Goal: Task Accomplishment & Management: Manage account settings

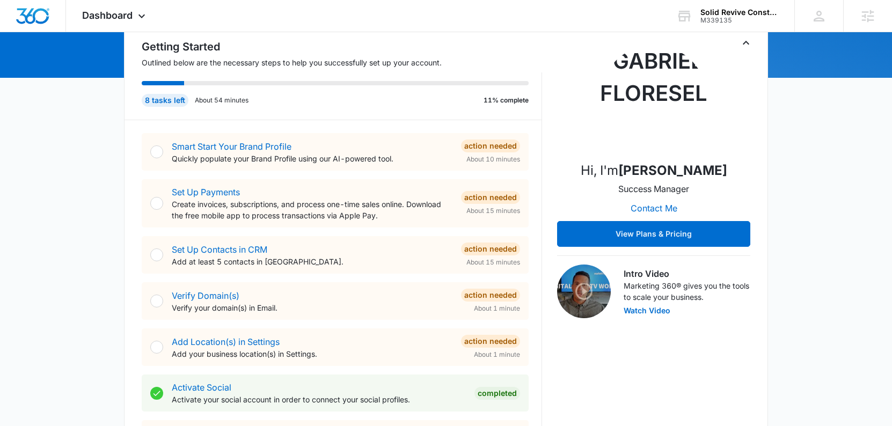
scroll to position [159, 0]
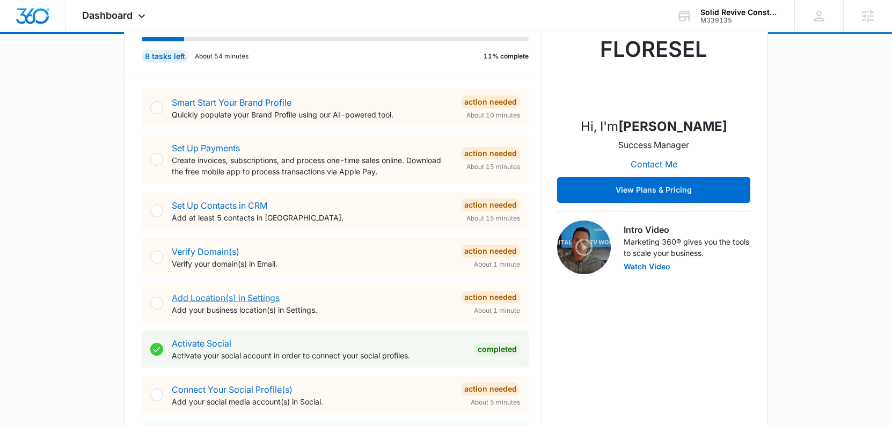
click at [226, 301] on link "Add Location(s) in Settings" at bounding box center [226, 298] width 108 height 11
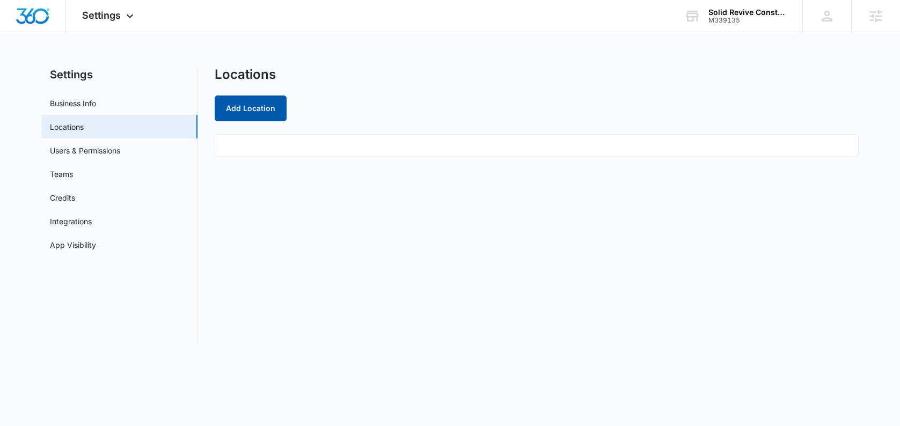
click at [260, 109] on button "Add Location" at bounding box center [251, 109] width 72 height 26
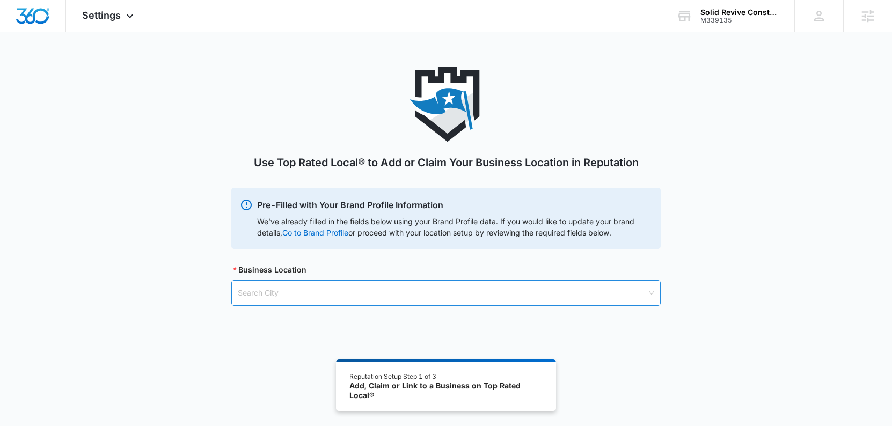
click at [301, 292] on input "search" at bounding box center [442, 293] width 409 height 25
type input "1"
type input "Houston"
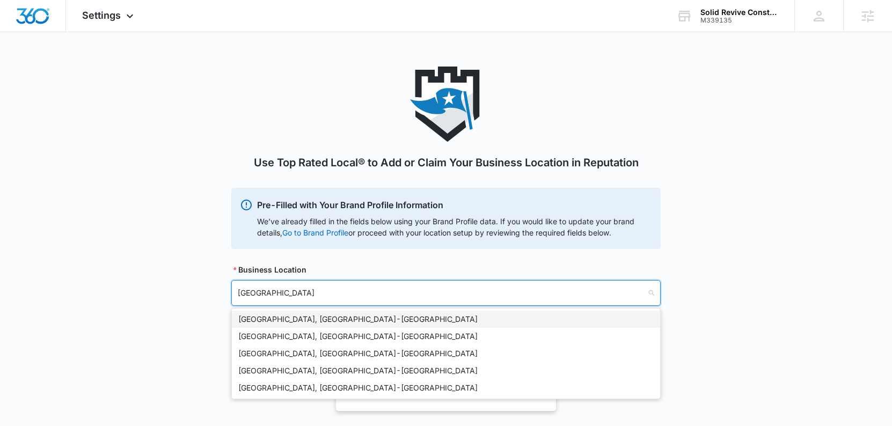
click at [323, 318] on div "Houston, TX - USA" at bounding box center [446, 320] width 416 height 12
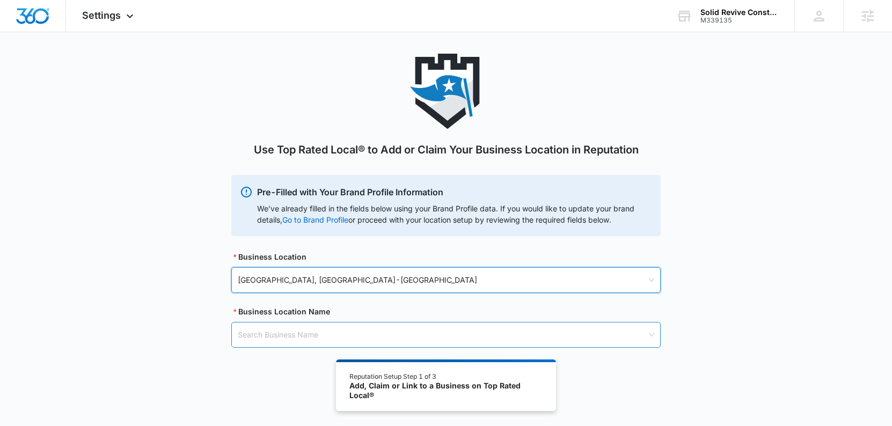
scroll to position [19, 0]
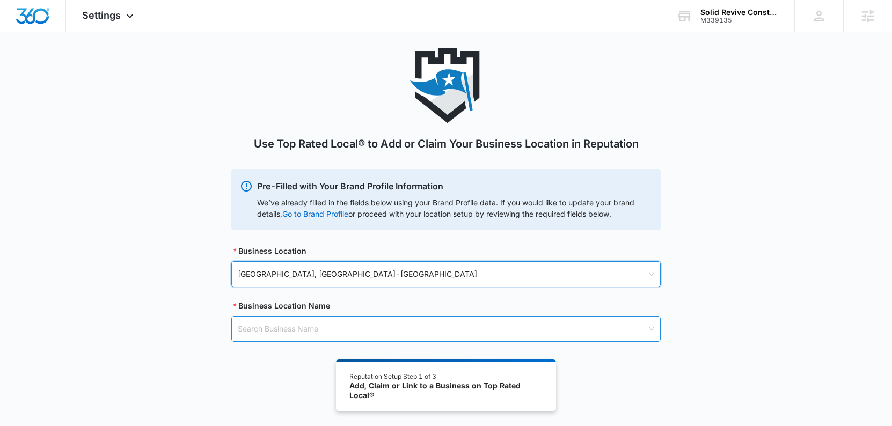
click at [320, 327] on input "search" at bounding box center [442, 329] width 409 height 25
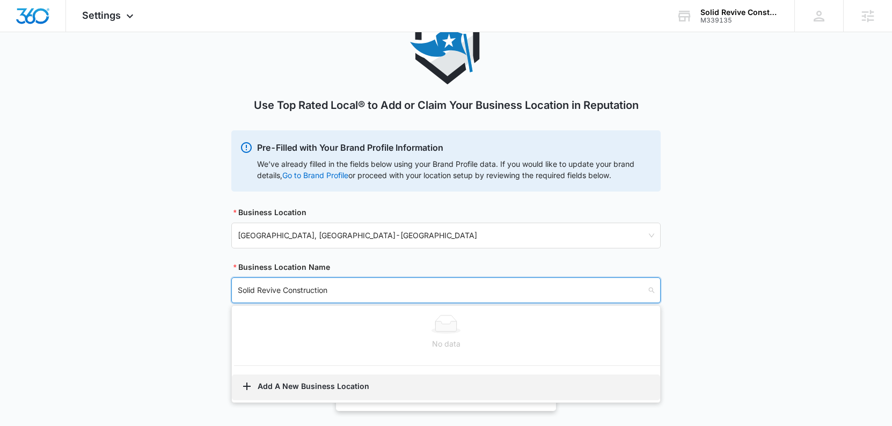
scroll to position [59, 0]
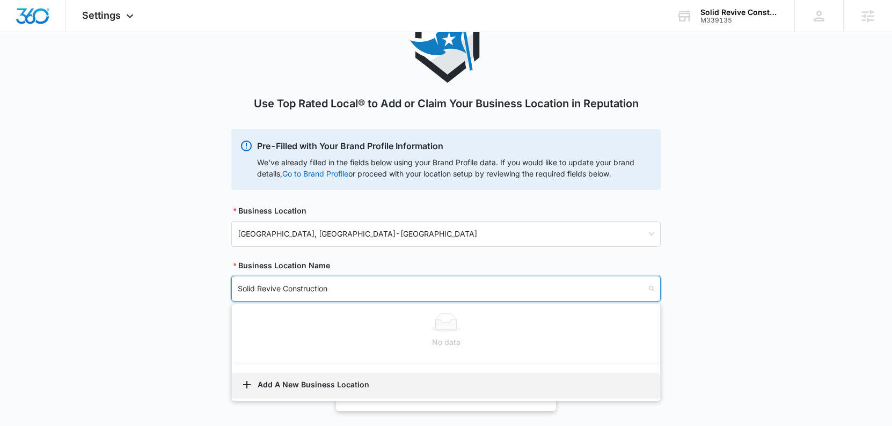
type input "Solid Revive Construction"
click at [341, 387] on button "Add A New Business Location" at bounding box center [446, 386] width 428 height 26
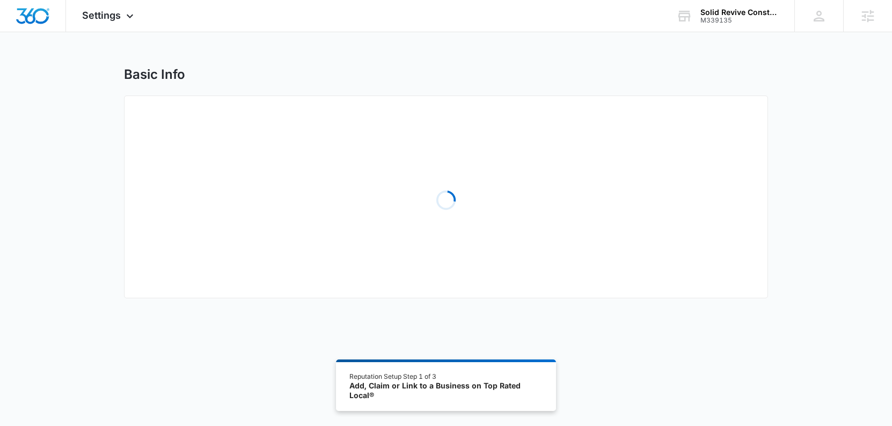
select select "Texas"
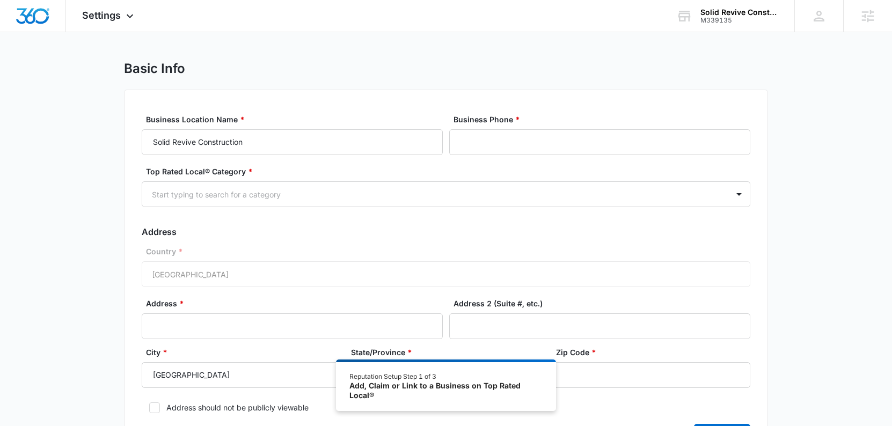
scroll to position [13, 0]
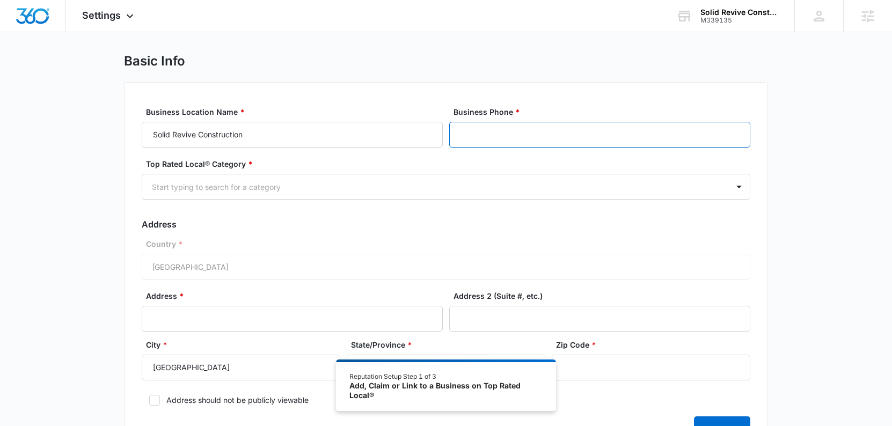
click at [513, 134] on input "Business Phone *" at bounding box center [599, 135] width 301 height 26
paste input "(281) 690-3885"
type input "(281) 690-3885"
click at [403, 193] on div at bounding box center [433, 186] width 563 height 13
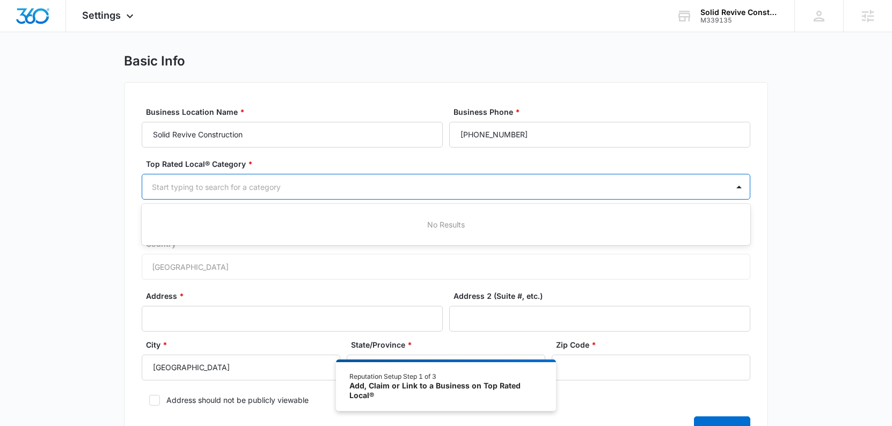
click at [313, 187] on div at bounding box center [433, 186] width 563 height 13
type input "Contractor"
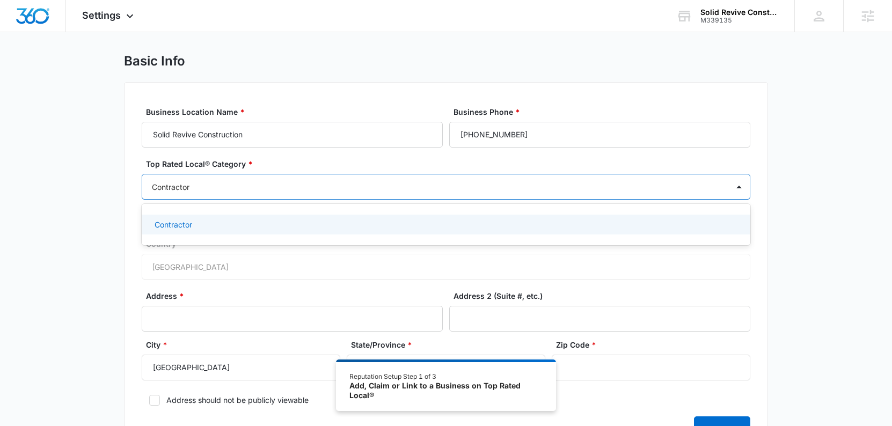
click at [201, 222] on div "Contractor" at bounding box center [445, 224] width 581 height 11
click at [800, 245] on div "Basic Info Business Location Name * Solid Revive Construction Business Phone * …" at bounding box center [446, 263] width 892 height 421
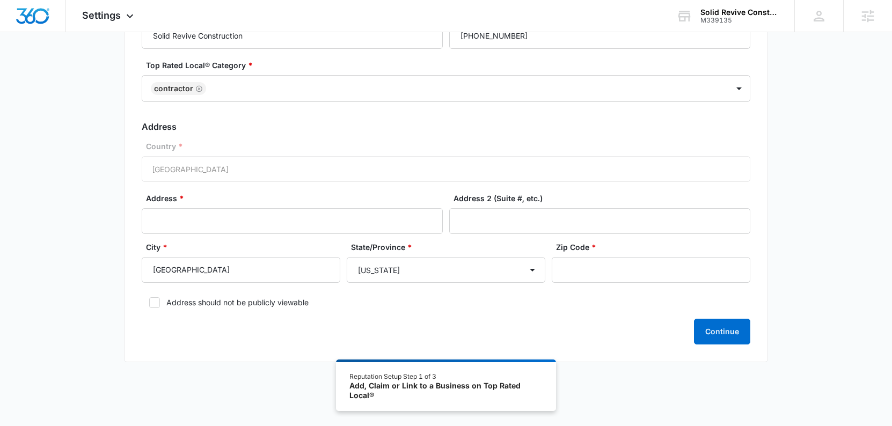
scroll to position [116, 0]
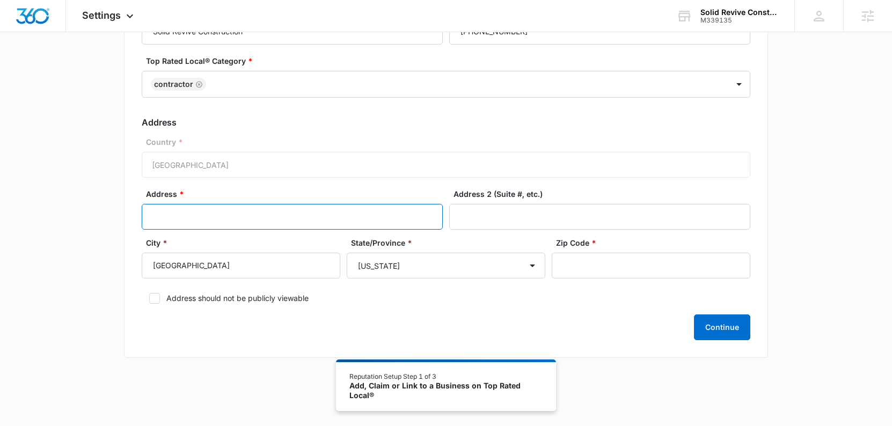
click at [356, 218] on input "Address *" at bounding box center [292, 217] width 301 height 26
click at [358, 219] on input "Address *" at bounding box center [292, 217] width 301 height 26
paste input "10920 Almeda Rd"
type input "10920 Almeda Rd"
click at [593, 269] on input "Zip Code *" at bounding box center [651, 266] width 199 height 26
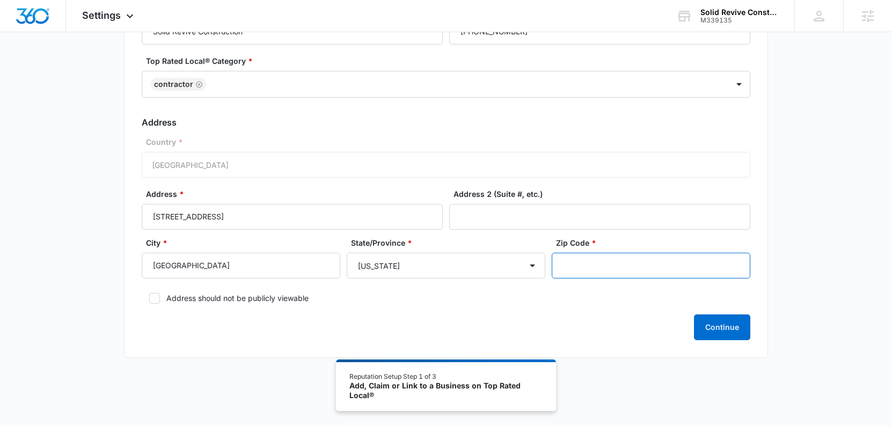
paste input "Ste 200"
drag, startPoint x: 575, startPoint y: 261, endPoint x: 548, endPoint y: 257, distance: 27.1
click at [549, 258] on div "City * Houston State/Province * Alabama Alaska Arizona Arkansas California Colo…" at bounding box center [446, 261] width 609 height 49
type input "Ste 200"
click at [546, 220] on input "Address 2 (Suite #, etc.)" at bounding box center [599, 217] width 301 height 26
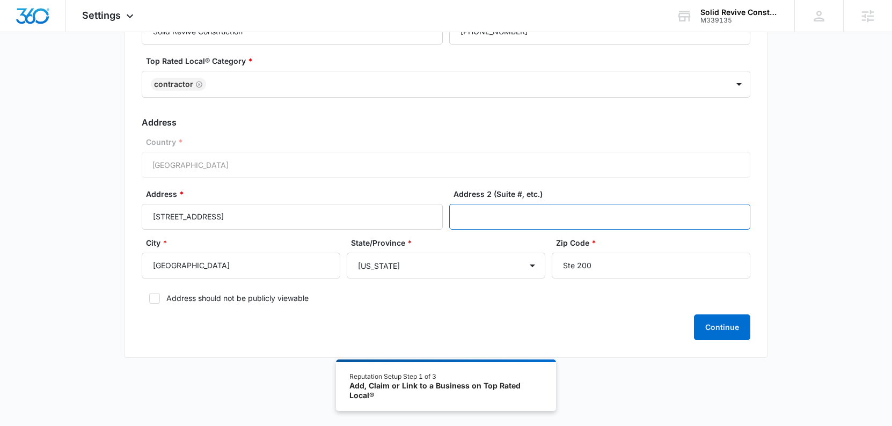
paste input "Ste 200"
type input "Ste 200"
click at [597, 269] on input "Ste 200" at bounding box center [651, 266] width 199 height 26
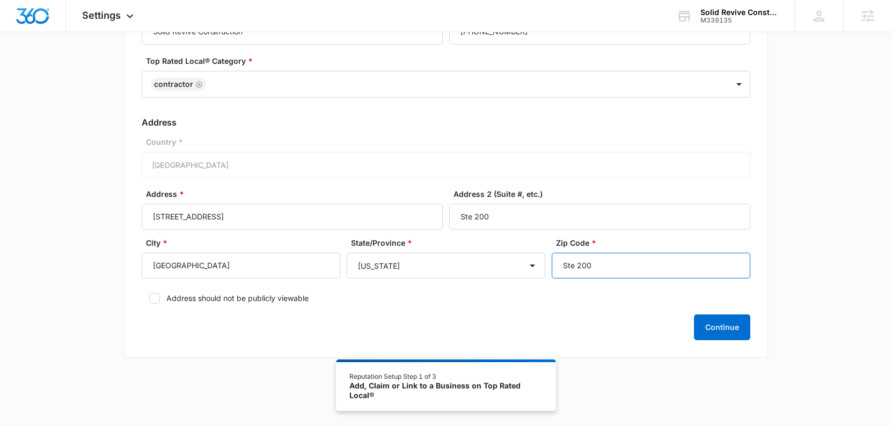
paste input "77045"
type input "77045"
click at [721, 328] on button "Continue" at bounding box center [722, 328] width 56 height 26
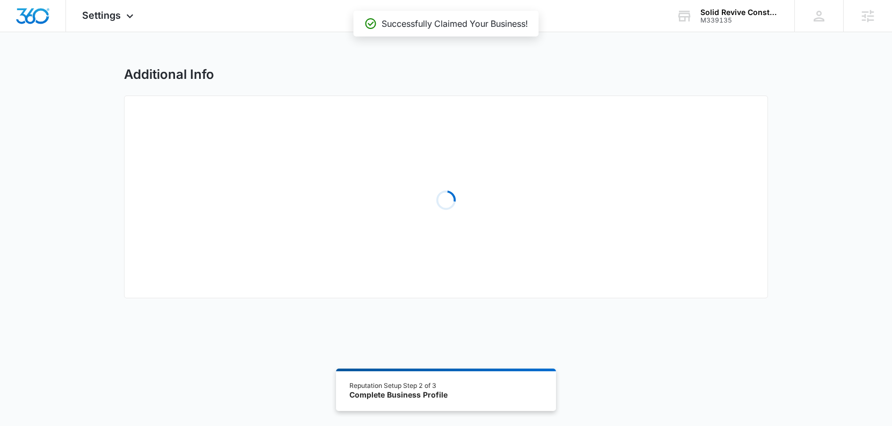
select select "2023"
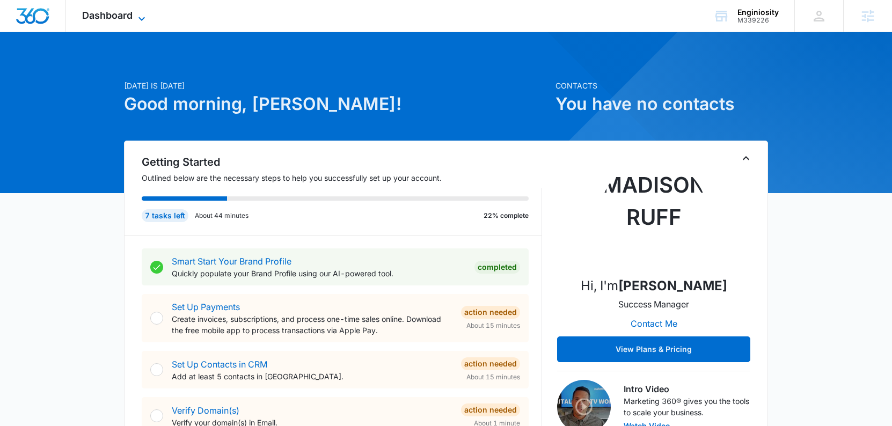
click at [123, 16] on span "Dashboard" at bounding box center [107, 15] width 50 height 11
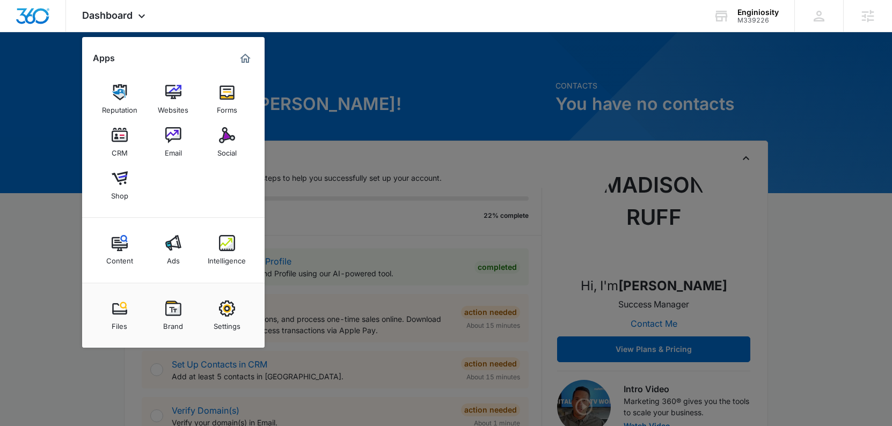
click at [167, 313] on img at bounding box center [173, 309] width 16 height 16
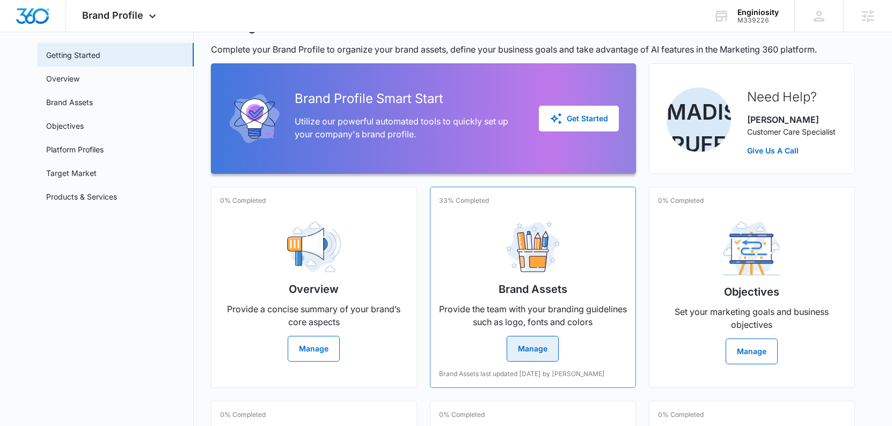
scroll to position [99, 0]
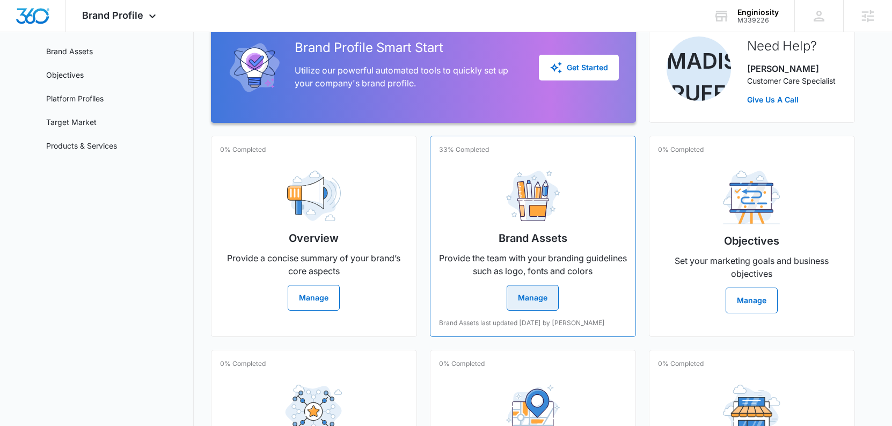
click at [538, 296] on button "Manage" at bounding box center [533, 298] width 52 height 26
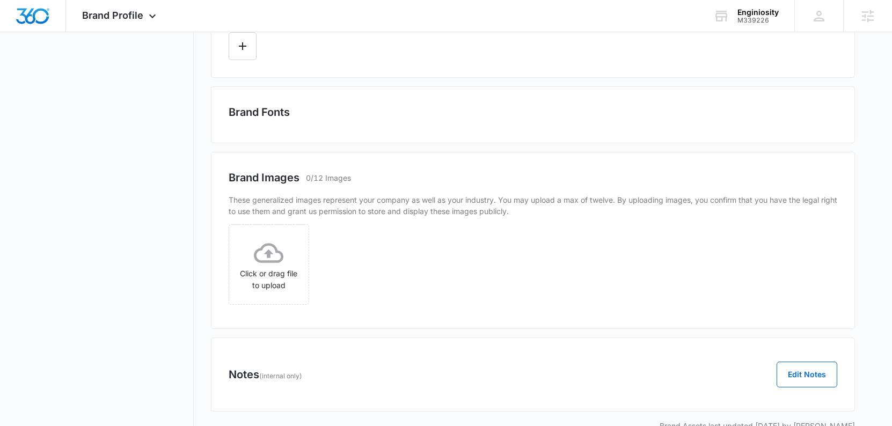
scroll to position [357, 0]
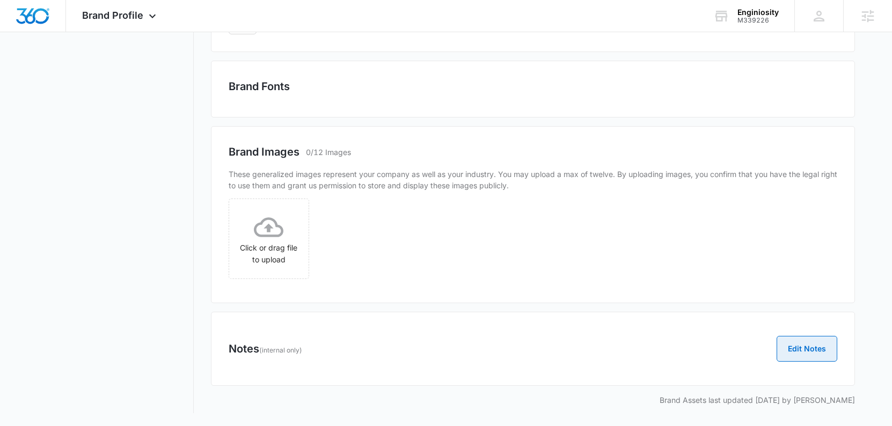
click at [807, 341] on button "Edit Notes" at bounding box center [807, 349] width 61 height 26
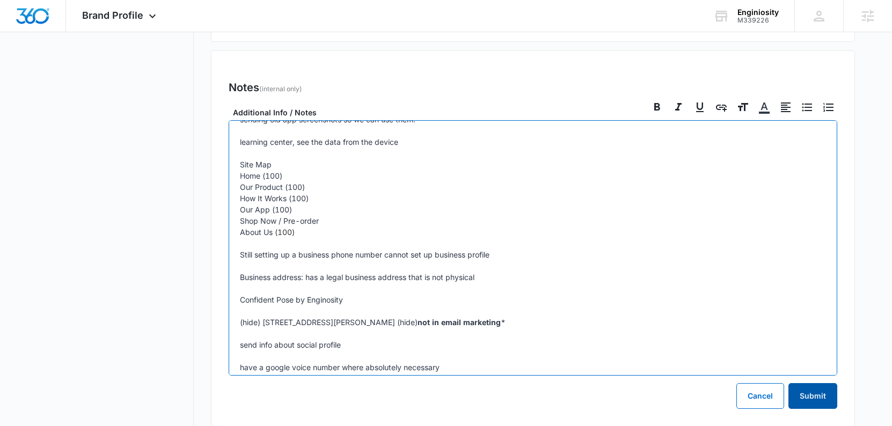
scroll to position [719, 0]
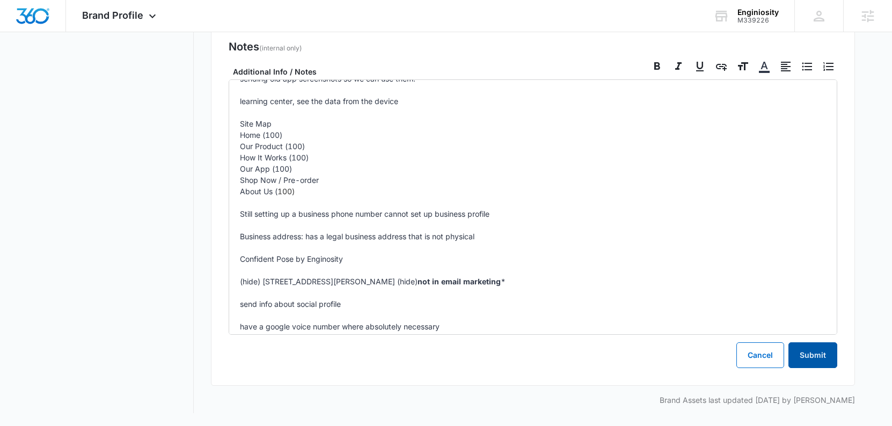
drag, startPoint x: 820, startPoint y: 357, endPoint x: 771, endPoint y: 361, distance: 49.6
click at [820, 357] on button "Submit" at bounding box center [813, 355] width 49 height 26
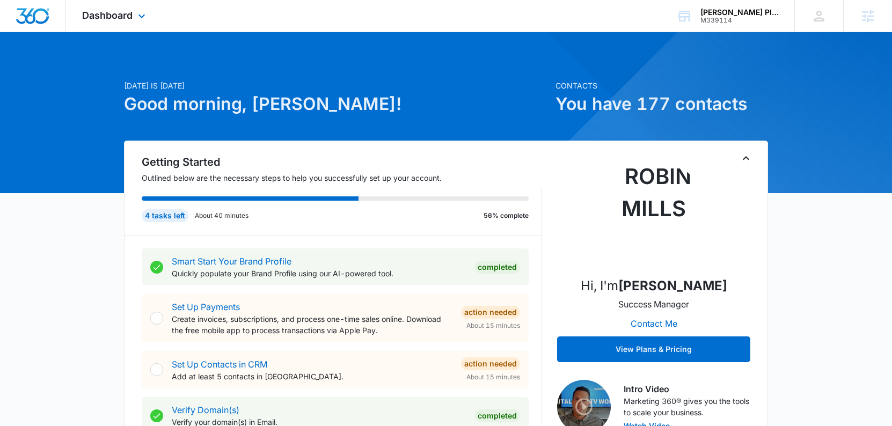
click at [92, 21] on div "Dashboard Apps Reputation Forms CRM Email Social Content Ads Intelligence Files…" at bounding box center [115, 16] width 98 height 32
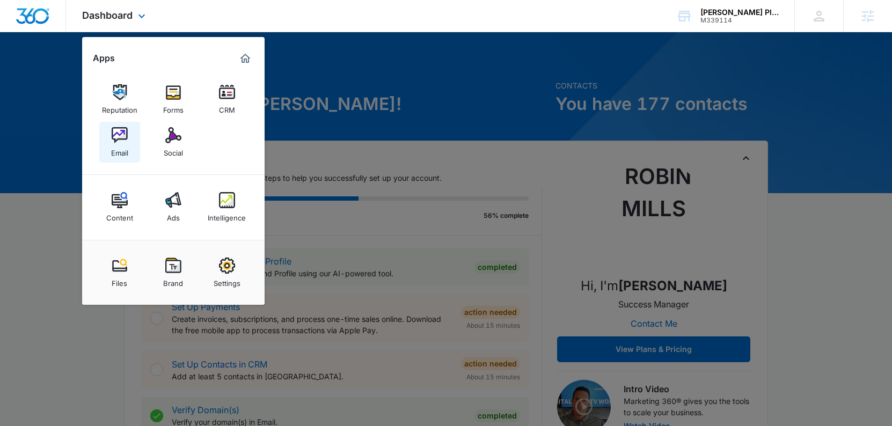
click at [123, 136] on img at bounding box center [120, 135] width 16 height 16
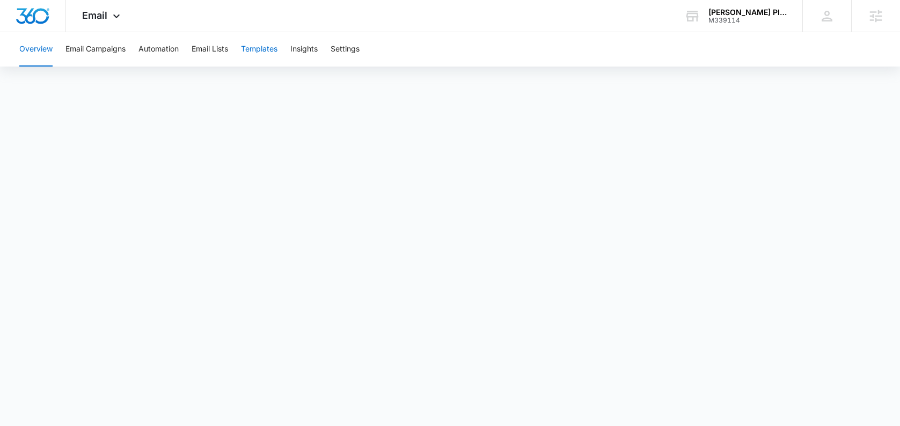
click at [253, 48] on button "Templates" at bounding box center [259, 49] width 37 height 34
click at [156, 47] on button "Automation" at bounding box center [159, 49] width 40 height 34
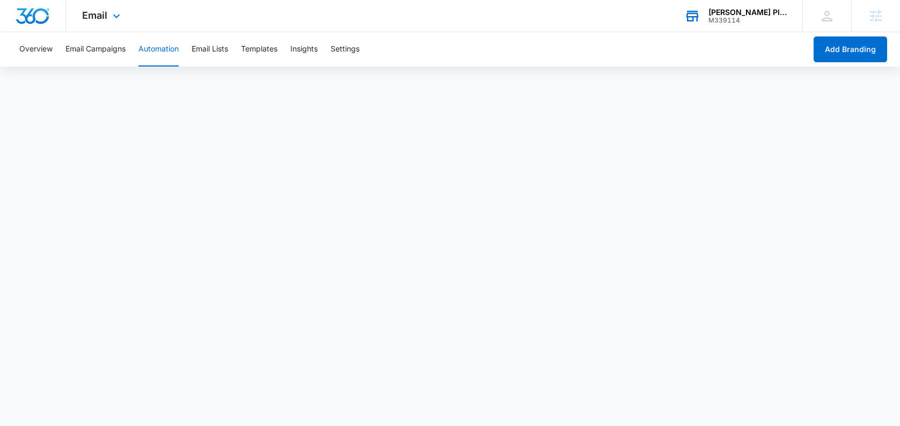
click at [736, 17] on div "M339114" at bounding box center [748, 21] width 78 height 8
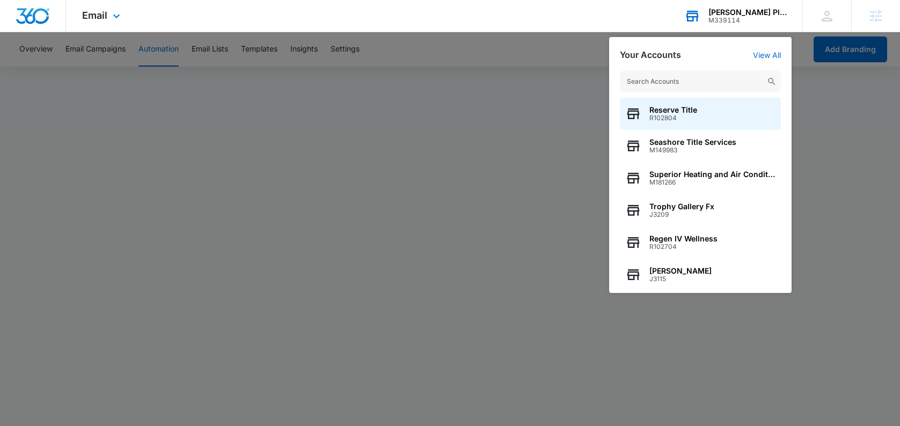
click at [684, 74] on input "text" at bounding box center [700, 81] width 161 height 21
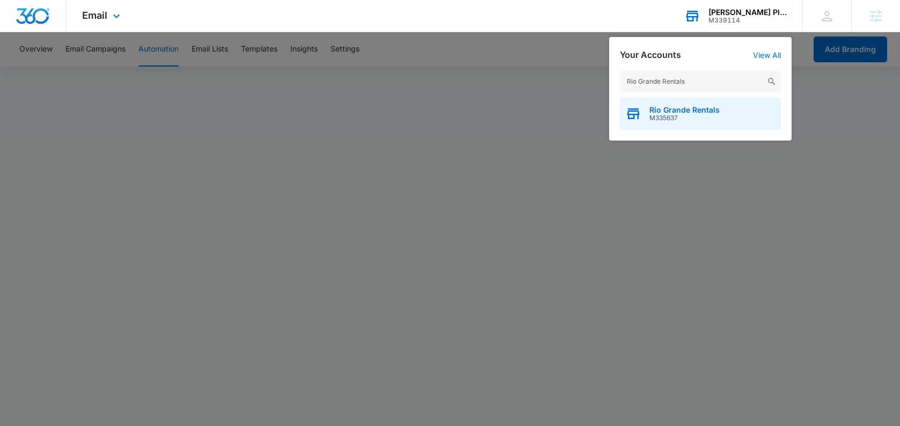
type input "Rio Grande Rentals"
click at [689, 110] on span "Rio Grande Rentals" at bounding box center [685, 110] width 70 height 9
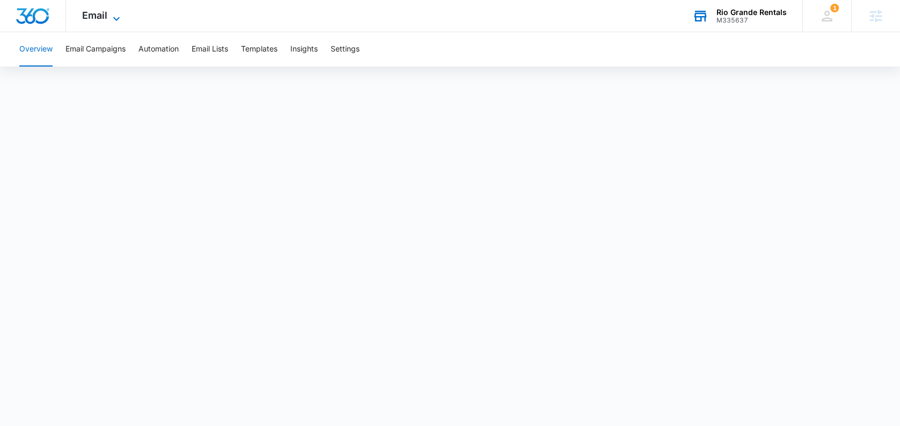
click at [120, 20] on icon at bounding box center [116, 18] width 13 height 13
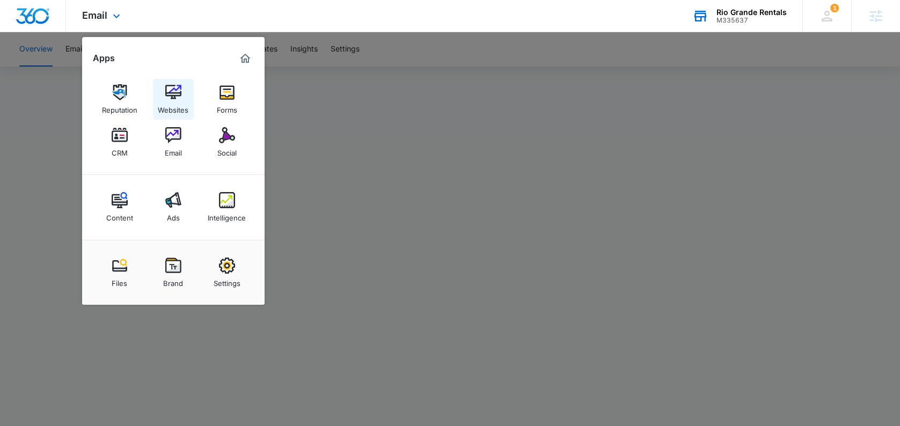
click at [178, 98] on img at bounding box center [173, 92] width 16 height 16
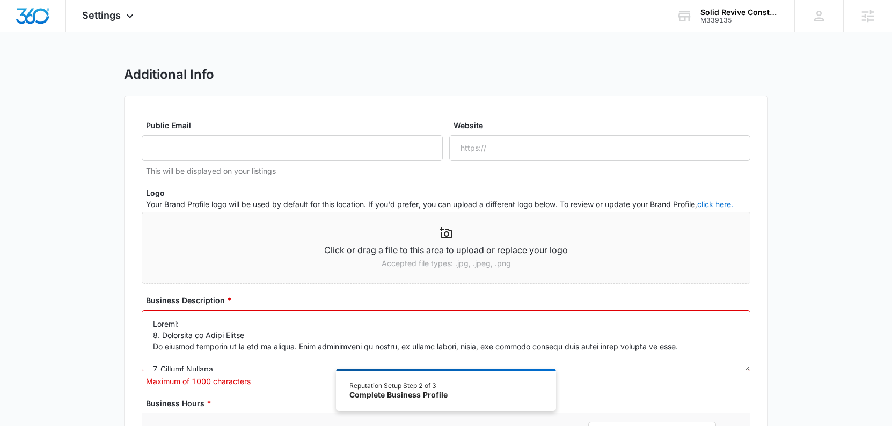
select select "2023"
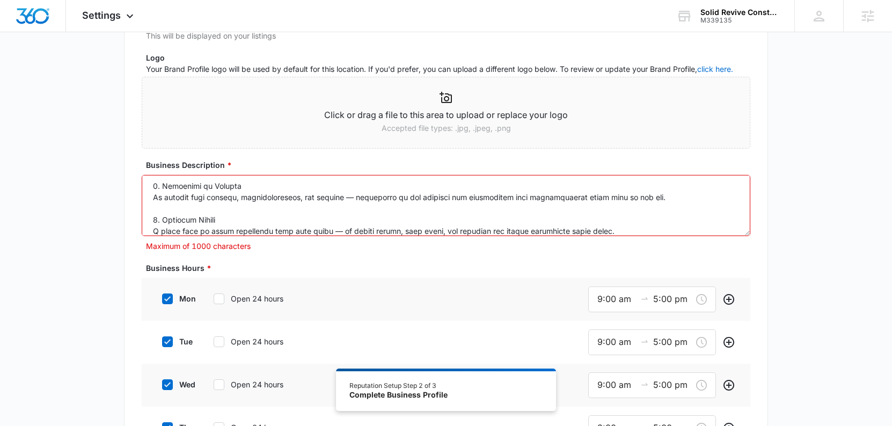
scroll to position [282, 0]
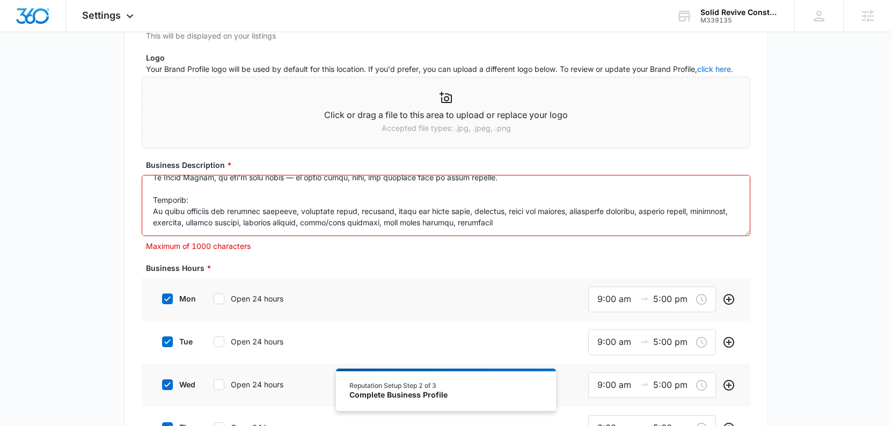
drag, startPoint x: 151, startPoint y: 187, endPoint x: 420, endPoint y: 269, distance: 281.6
click at [436, 224] on textarea "Business Description *" at bounding box center [446, 205] width 609 height 61
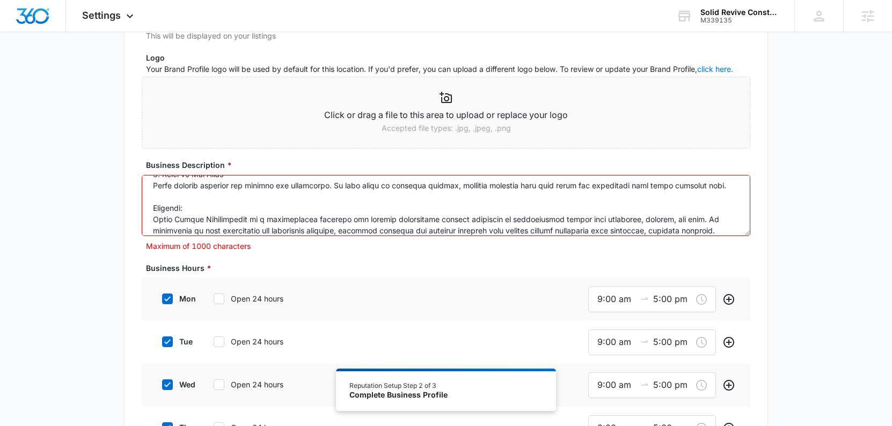
scroll to position [0, 0]
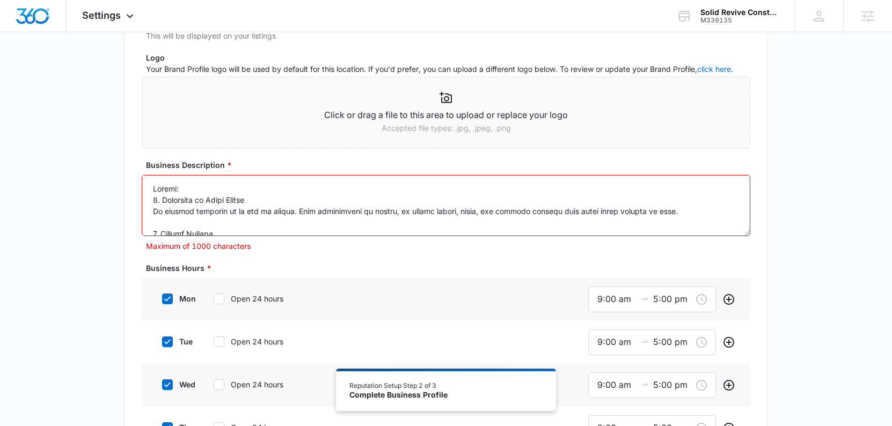
drag, startPoint x: 483, startPoint y: 223, endPoint x: 46, endPoint y: 134, distance: 445.9
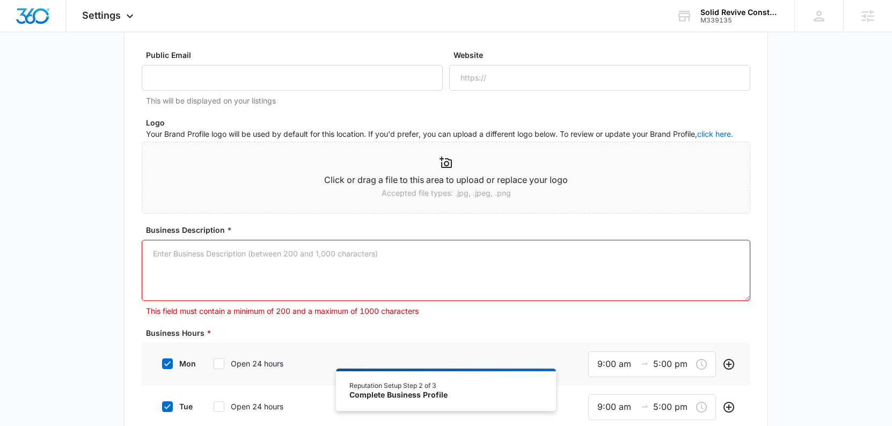
scroll to position [198, 0]
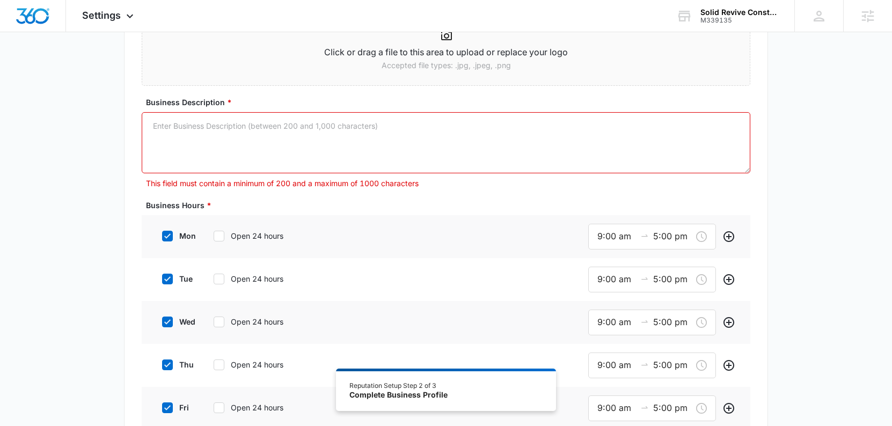
paste textarea "Solid Revive Construction offers professional painting and surface restoration …"
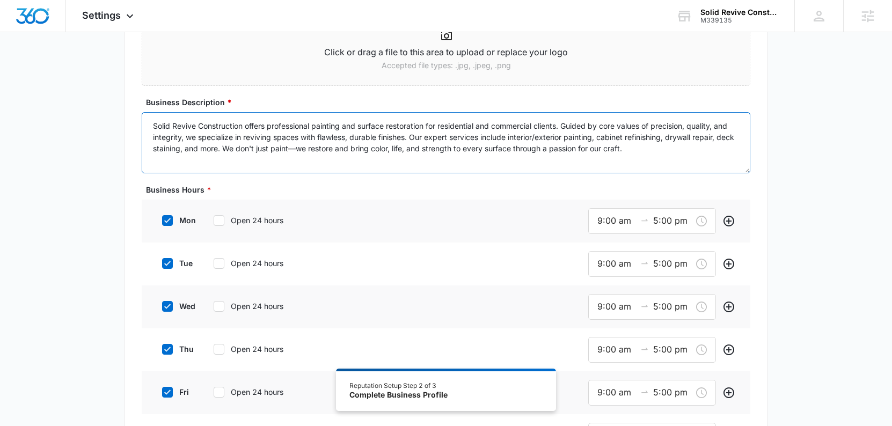
type textarea "Solid Revive Construction offers professional painting and surface restoration …"
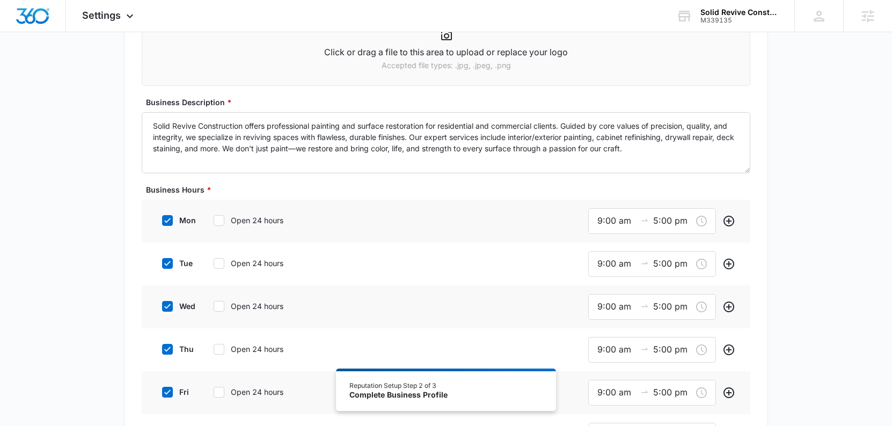
click at [834, 184] on div "Additional Info Public Email This will be displayed on your listings Website Lo…" at bounding box center [446, 390] width 892 height 1045
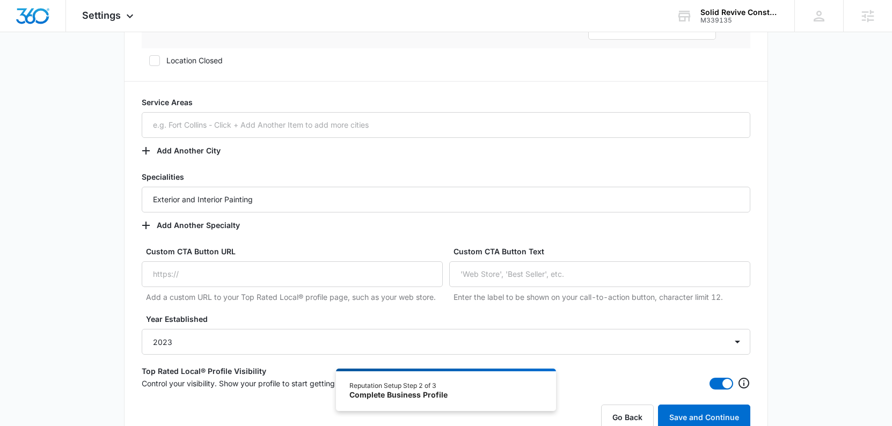
scroll to position [520, 0]
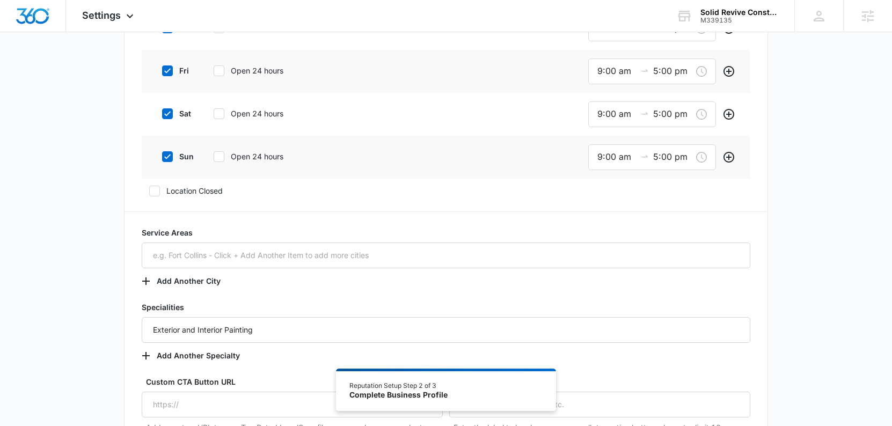
click at [166, 160] on icon at bounding box center [168, 157] width 10 height 10
click at [162, 160] on input "sun" at bounding box center [159, 157] width 8 height 8
checkbox input "false"
click at [169, 112] on icon at bounding box center [168, 114] width 10 height 10
click at [162, 112] on input "sat" at bounding box center [159, 114] width 8 height 8
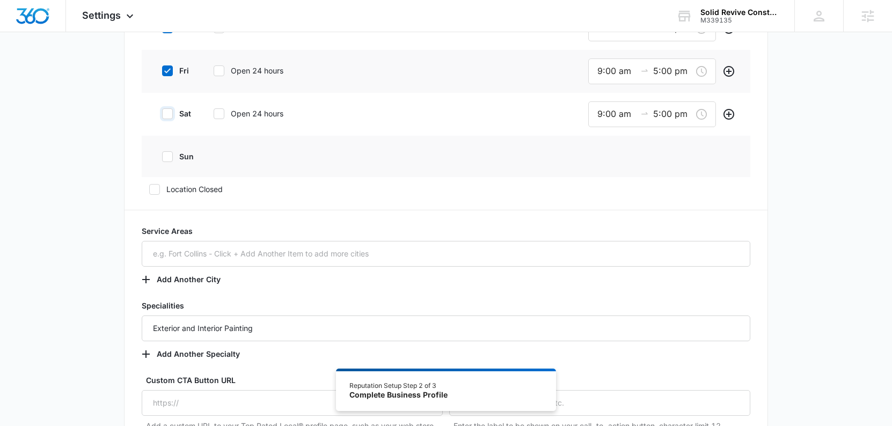
checkbox input "false"
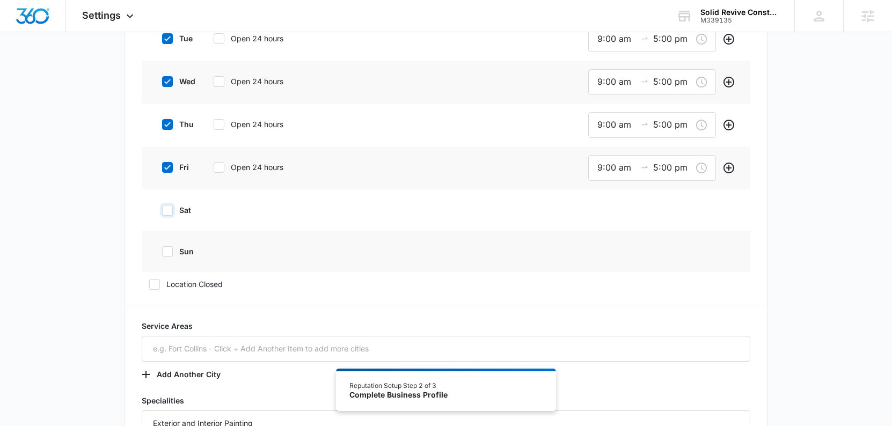
scroll to position [306, 0]
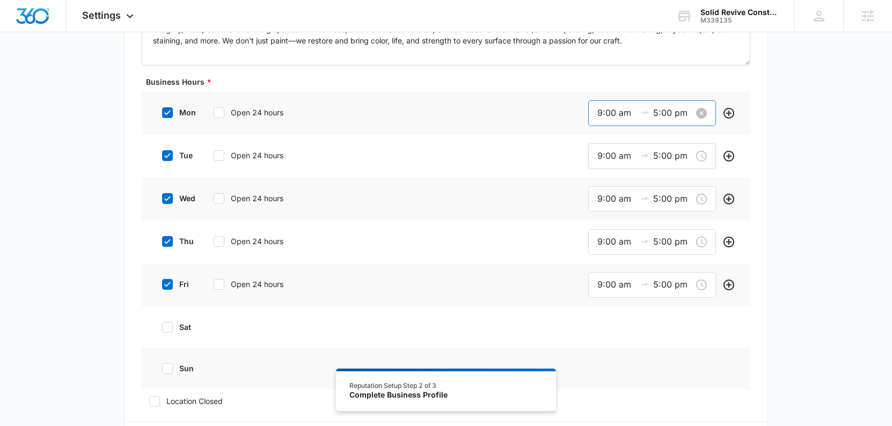
click at [663, 112] on input "5:00 pm" at bounding box center [672, 112] width 39 height 13
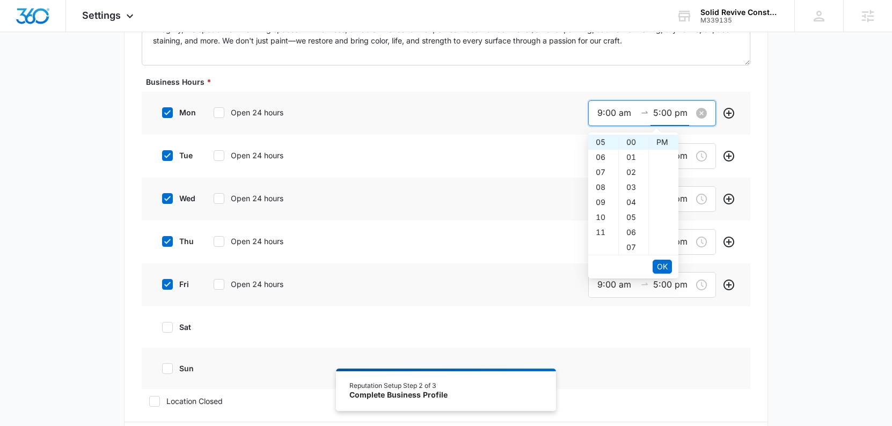
click at [606, 112] on input "9:00 am" at bounding box center [616, 112] width 39 height 13
click at [656, 273] on button "OK" at bounding box center [662, 267] width 19 height 14
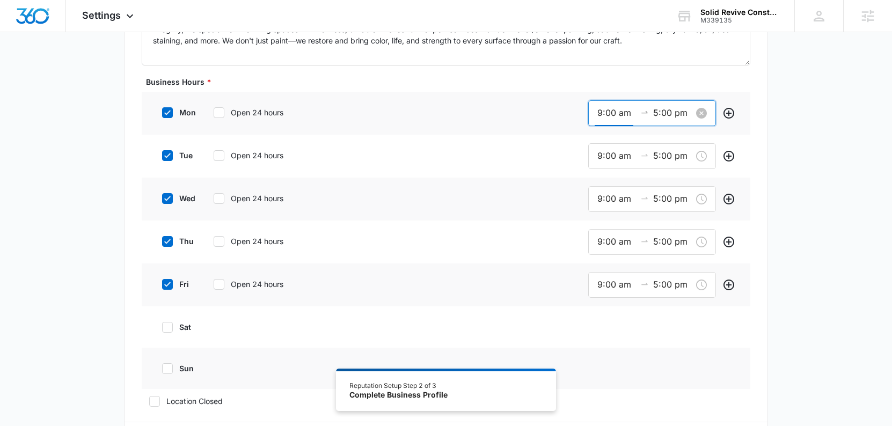
click at [660, 107] on input "5:00 pm" at bounding box center [672, 112] width 39 height 13
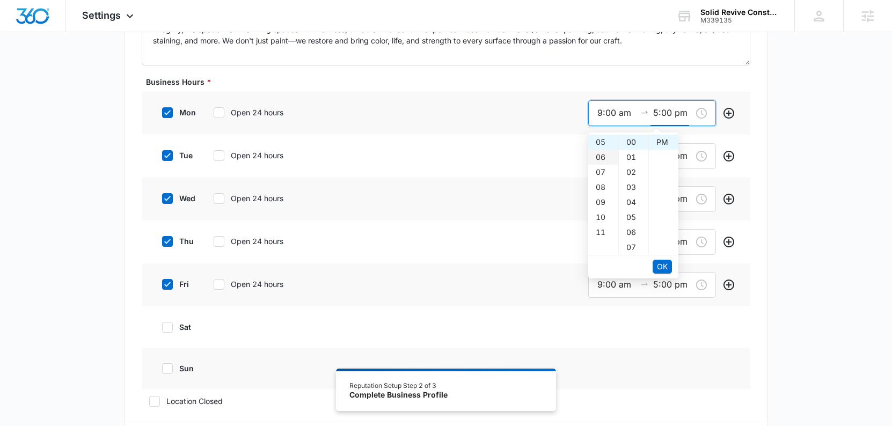
click at [601, 154] on div "06" at bounding box center [603, 157] width 30 height 15
type input "6:00 pm"
click at [664, 265] on span "OK" at bounding box center [662, 267] width 11 height 12
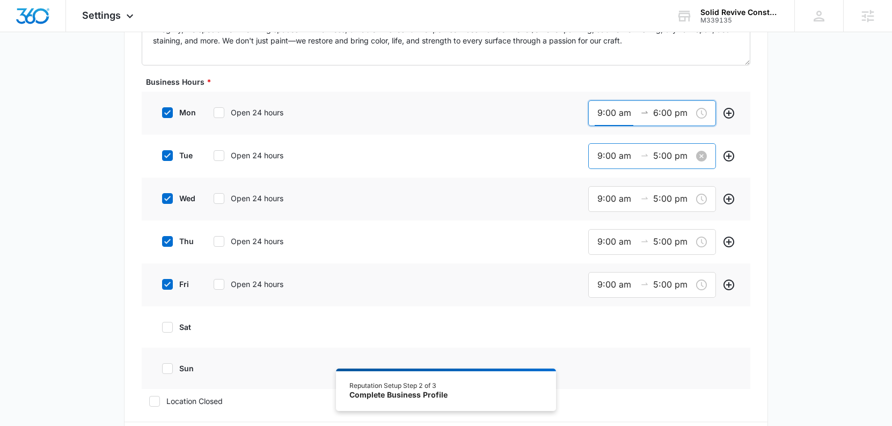
click at [606, 158] on input "9:00 am" at bounding box center [616, 155] width 39 height 13
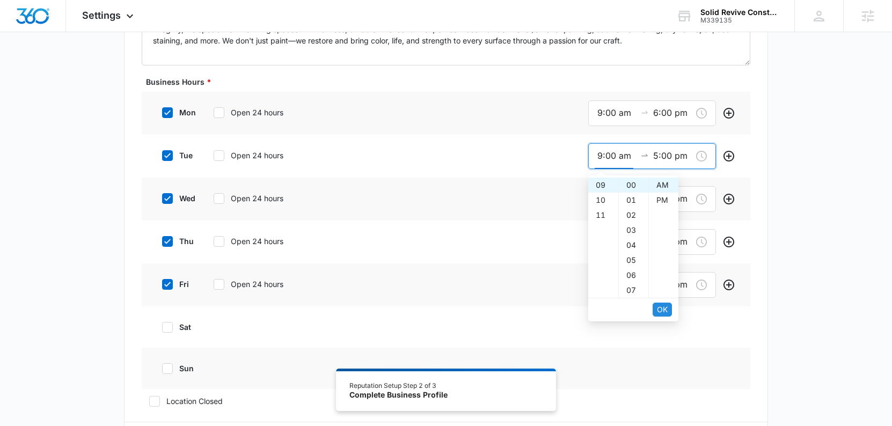
click at [661, 310] on span "OK" at bounding box center [662, 310] width 11 height 12
click at [603, 201] on div "06" at bounding box center [603, 200] width 30 height 15
type input "6:00 pm"
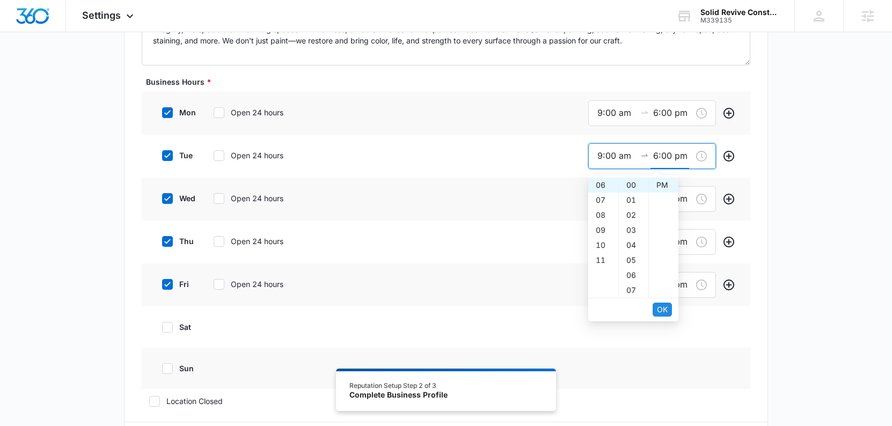
click at [663, 312] on span "OK" at bounding box center [662, 310] width 11 height 12
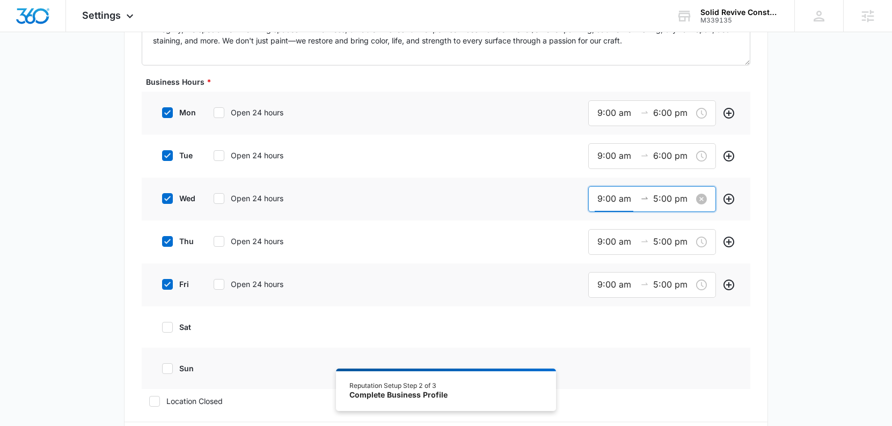
click at [608, 202] on input "9:00 am" at bounding box center [616, 198] width 39 height 13
click at [665, 355] on span "OK" at bounding box center [662, 353] width 11 height 12
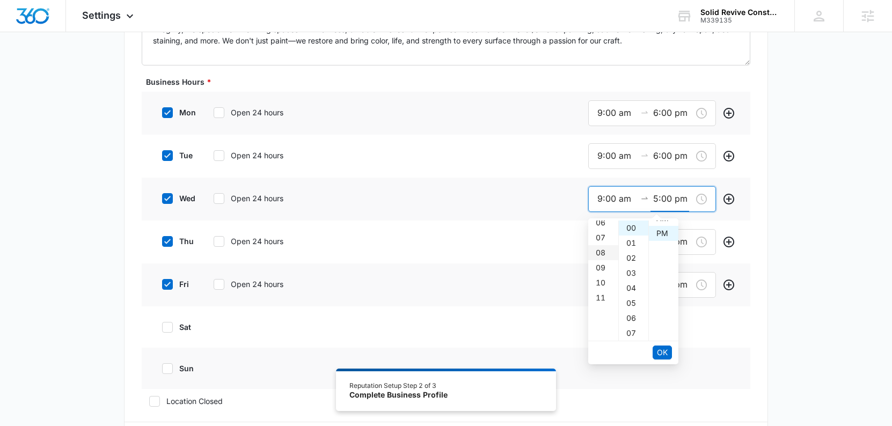
scroll to position [15, 0]
click at [604, 239] on div "06" at bounding box center [603, 243] width 30 height 15
type input "6:00 pm"
click at [659, 353] on span "OK" at bounding box center [662, 353] width 11 height 12
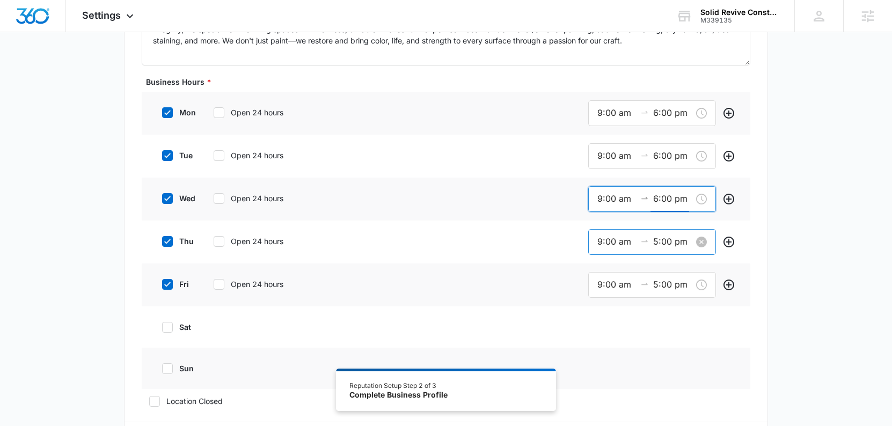
click at [601, 237] on input "9:00 am" at bounding box center [616, 241] width 39 height 13
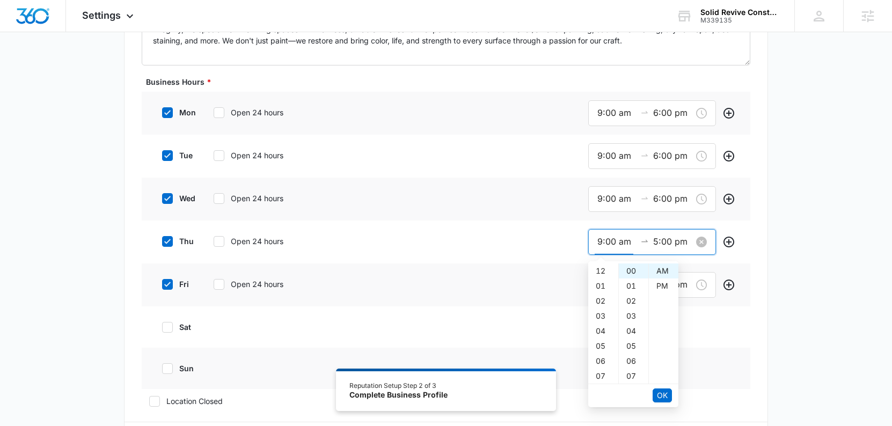
scroll to position [135, 0]
click at [659, 397] on span "OK" at bounding box center [662, 396] width 11 height 12
click at [603, 282] on div "06" at bounding box center [603, 286] width 30 height 15
type input "6:00 pm"
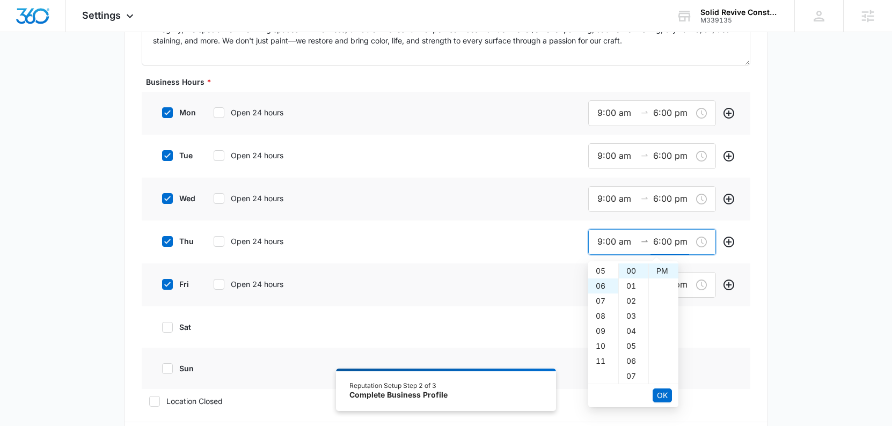
scroll to position [90, 0]
click at [659, 395] on span "OK" at bounding box center [662, 396] width 11 height 12
click at [766, 332] on div "Public Email This will be displayed on your listings Website Logo Your Brand Pr…" at bounding box center [446, 290] width 644 height 1000
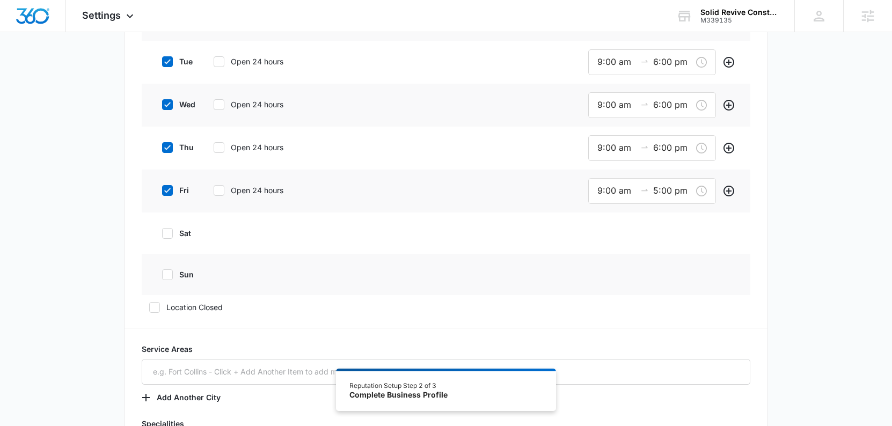
scroll to position [0, 0]
click at [609, 191] on input "9:00 am" at bounding box center [616, 189] width 39 height 13
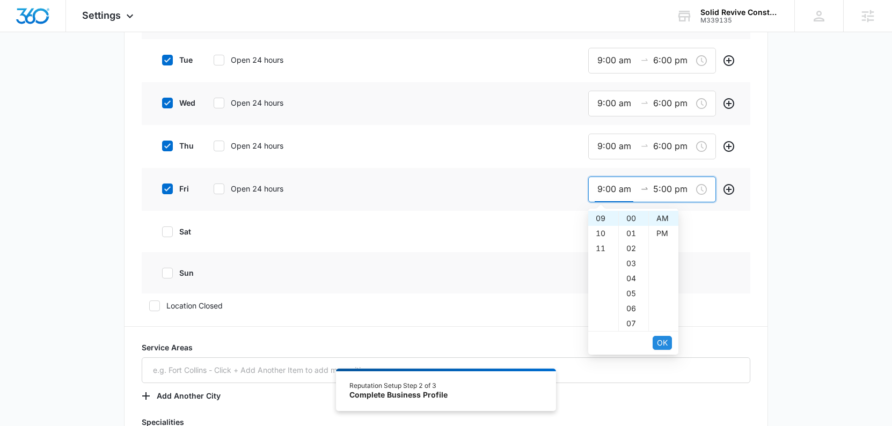
click at [661, 341] on span "OK" at bounding box center [662, 343] width 11 height 12
click at [601, 232] on div "06" at bounding box center [603, 233] width 30 height 15
type input "6:00 pm"
click at [664, 345] on span "OK" at bounding box center [662, 343] width 11 height 12
click at [770, 295] on div "Additional Info Public Email This will be displayed on your listings Website Lo…" at bounding box center [446, 185] width 892 height 1041
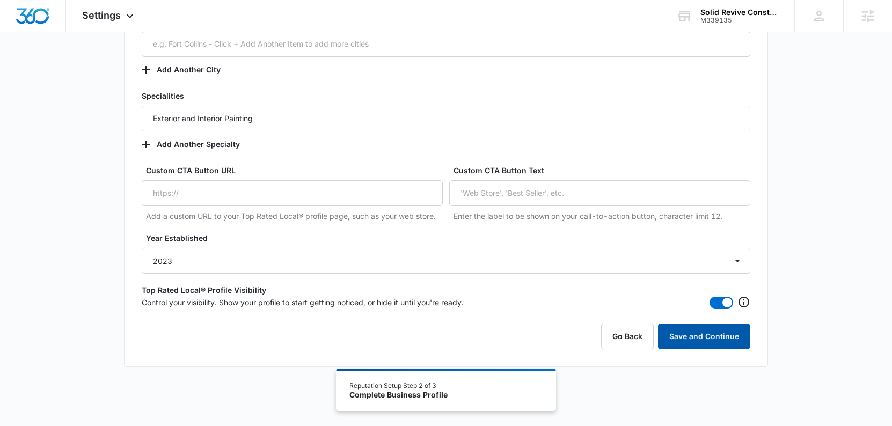
click at [726, 341] on button "Save and Continue" at bounding box center [704, 337] width 92 height 26
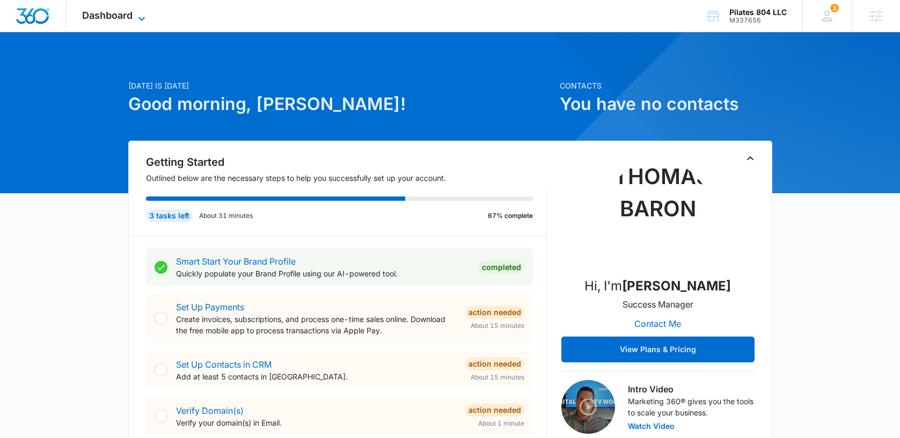
click at [117, 15] on span "Dashboard" at bounding box center [107, 15] width 50 height 11
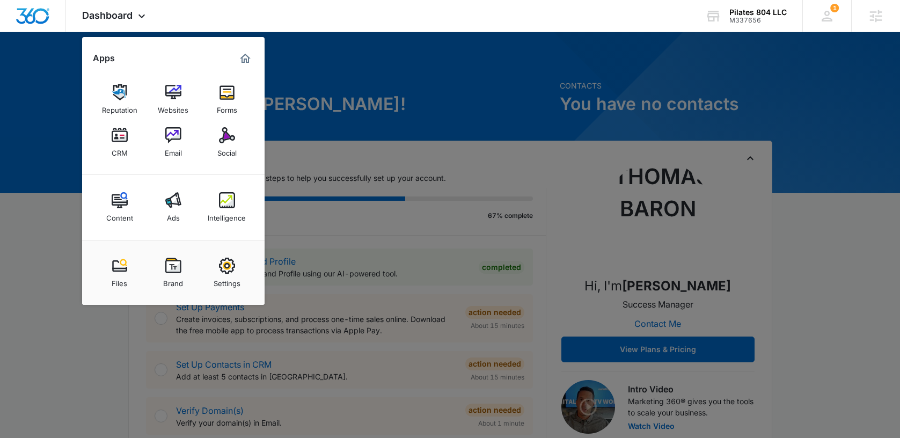
click at [351, 120] on div at bounding box center [450, 219] width 900 height 438
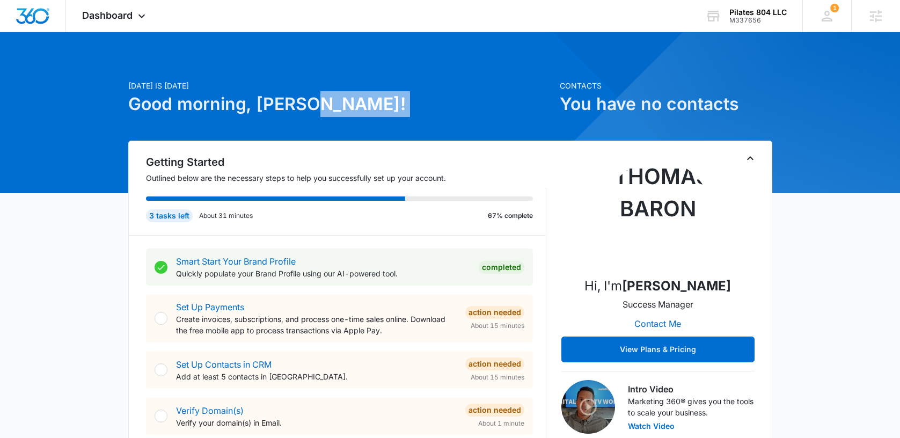
click at [351, 119] on div "[DATE] is [DATE] Good morning, [PERSON_NAME]!" at bounding box center [340, 110] width 425 height 61
click at [127, 15] on span "Dashboard" at bounding box center [107, 15] width 50 height 11
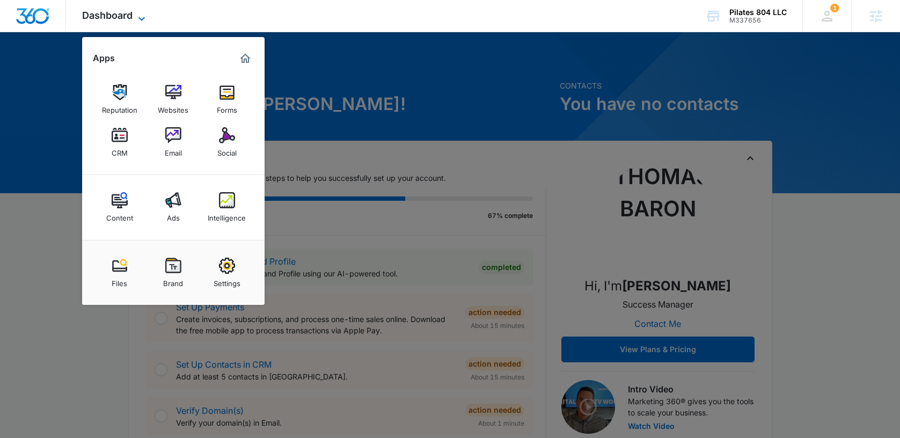
click at [127, 15] on span "Dashboard" at bounding box center [107, 15] width 50 height 11
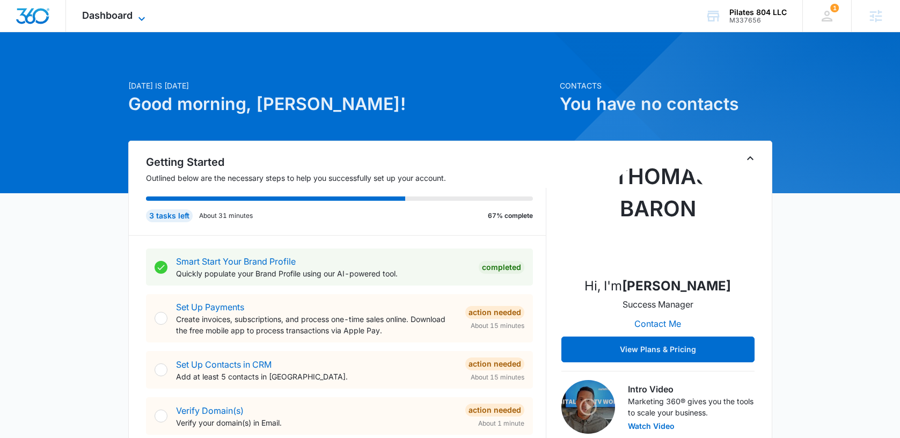
click at [127, 15] on span "Dashboard" at bounding box center [107, 15] width 50 height 11
